Goal: Navigation & Orientation: Find specific page/section

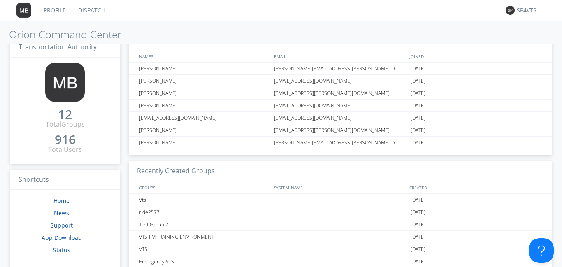
scroll to position [39, 0]
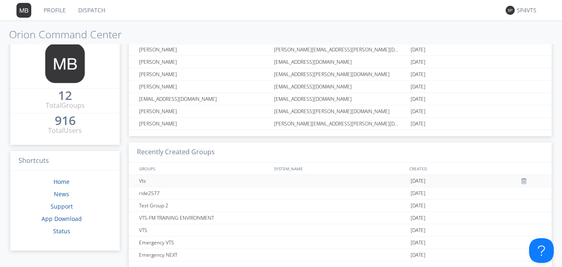
click at [144, 180] on div "Vts" at bounding box center [204, 181] width 135 height 12
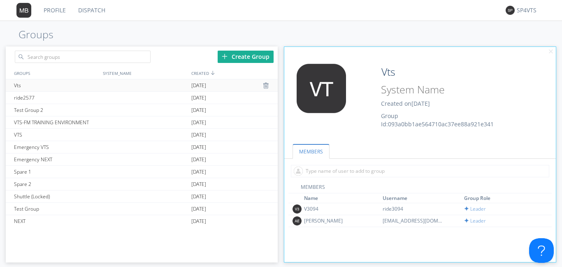
click at [193, 86] on span "[DATE]" at bounding box center [198, 85] width 15 height 12
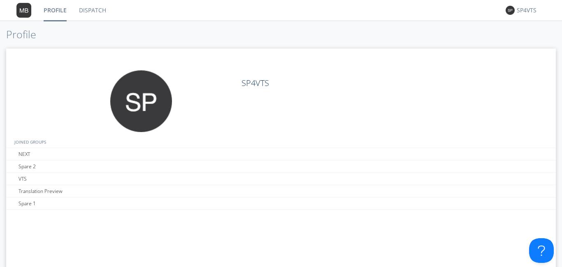
click at [98, 12] on link "Dispatch" at bounding box center [93, 10] width 40 height 21
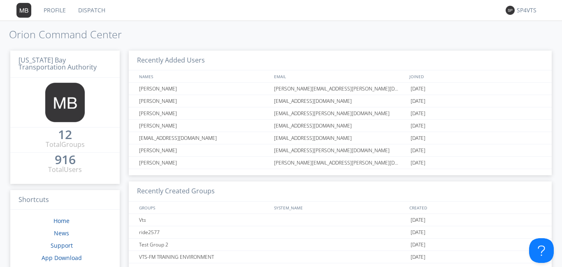
click at [95, 11] on link "Dispatch" at bounding box center [92, 10] width 40 height 21
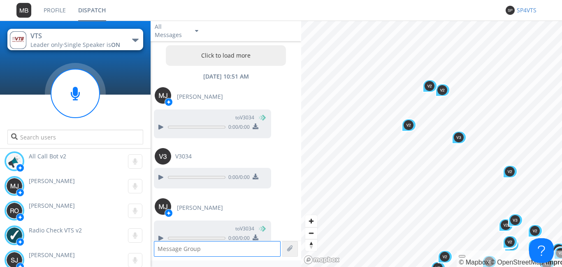
scroll to position [938, 0]
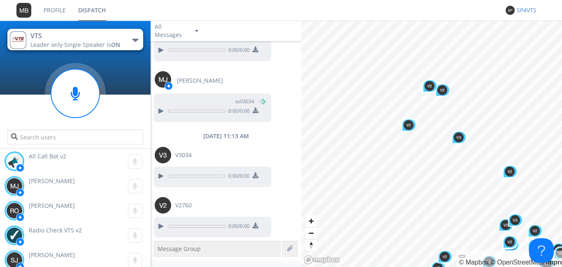
click at [521, 11] on div "SP4VTS" at bounding box center [532, 10] width 31 height 8
click at [523, 31] on div "Settings" at bounding box center [537, 28] width 42 height 15
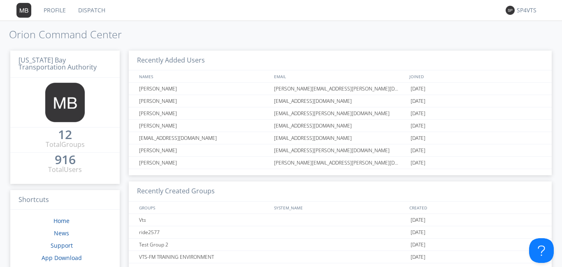
click at [513, 11] on img at bounding box center [510, 10] width 9 height 9
click at [106, 11] on link "Dispatch" at bounding box center [92, 10] width 40 height 21
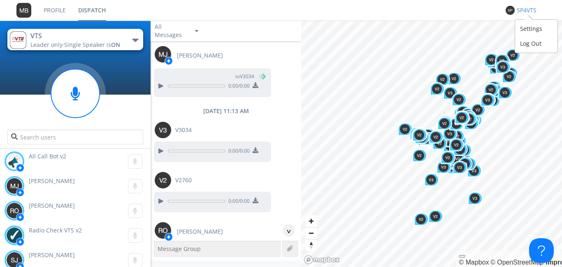
scroll to position [919, 0]
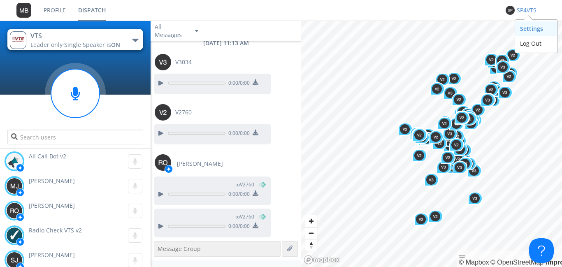
drag, startPoint x: 531, startPoint y: 15, endPoint x: 525, endPoint y: 31, distance: 16.9
click at [525, 31] on div "Settings" at bounding box center [537, 28] width 42 height 15
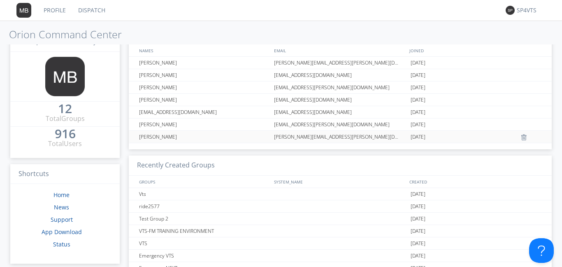
scroll to position [39, 0]
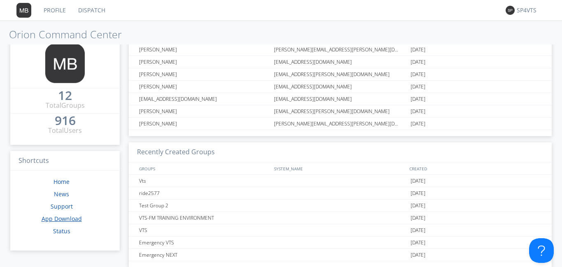
click at [74, 219] on link "App Download" at bounding box center [62, 219] width 40 height 8
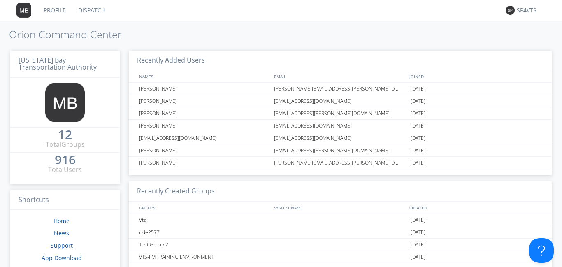
click at [54, 10] on link "Profile" at bounding box center [54, 10] width 35 height 21
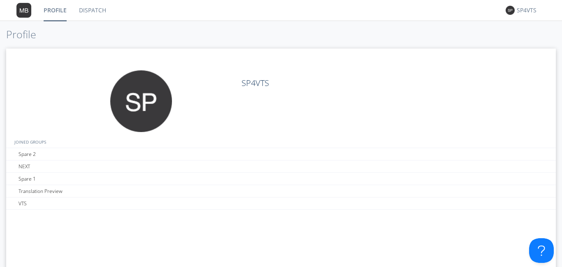
click at [54, 10] on link "Profile" at bounding box center [54, 10] width 35 height 21
click at [264, 83] on h2 "SP4VTS" at bounding box center [373, 83] width 263 height 9
click at [96, 14] on link "Dispatch" at bounding box center [93, 10] width 40 height 21
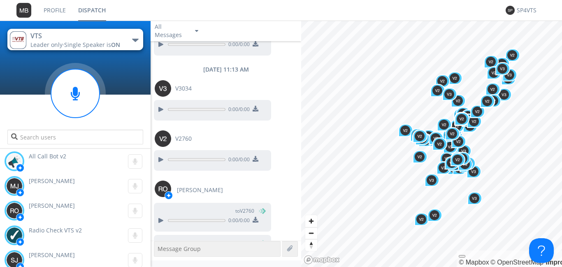
scroll to position [919, 0]
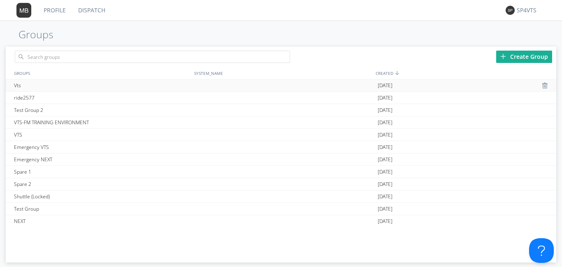
click at [26, 85] on div "Vts" at bounding box center [102, 85] width 181 height 12
